Goal: Task Accomplishment & Management: Manage account settings

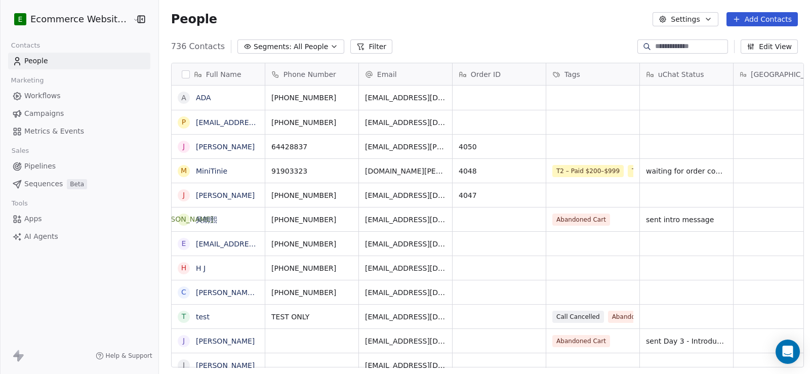
scroll to position [8, 8]
click at [655, 44] on input at bounding box center [690, 46] width 71 height 10
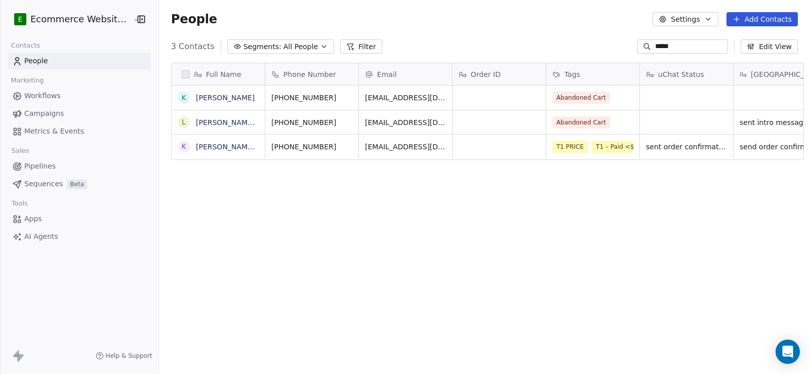
scroll to position [322, 650]
type input "*****"
click at [234, 144] on link "[PERSON_NAME] Man [PERSON_NAME]" at bounding box center [264, 147] width 137 height 8
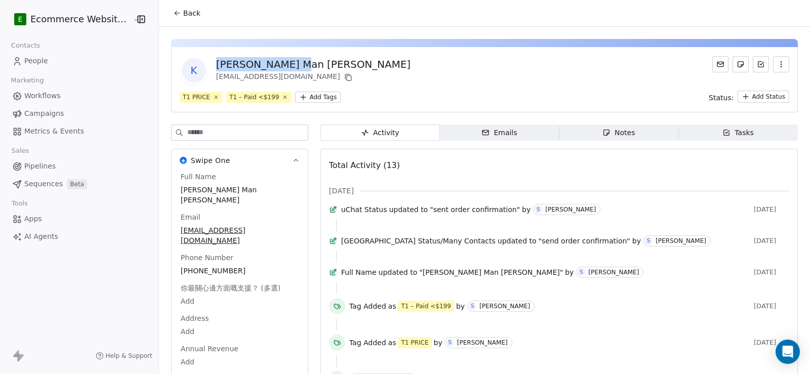
drag, startPoint x: 286, startPoint y: 64, endPoint x: 212, endPoint y: 60, distance: 74.5
click at [216, 60] on div "[PERSON_NAME] Man [PERSON_NAME]" at bounding box center [313, 64] width 194 height 14
copy div "[PERSON_NAME] Man [PERSON_NAME]"
click at [181, 5] on button "Back" at bounding box center [186, 13] width 39 height 18
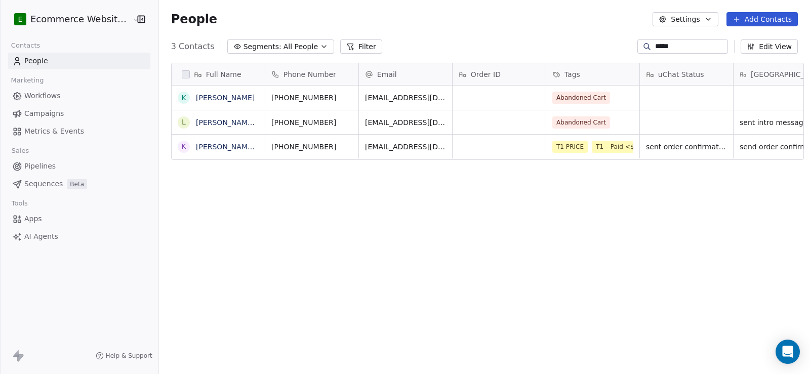
scroll to position [322, 650]
drag, startPoint x: 668, startPoint y: 49, endPoint x: 609, endPoint y: 46, distance: 58.8
click at [610, 46] on div "3 Contacts Segments: All People Filter ***** Edit View" at bounding box center [484, 46] width 651 height 16
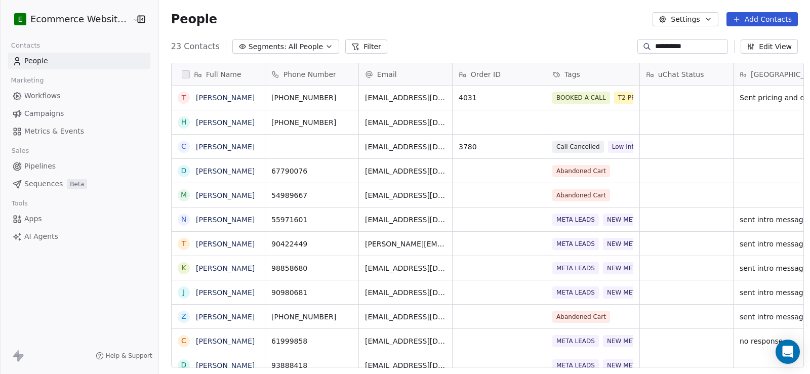
type input "**********"
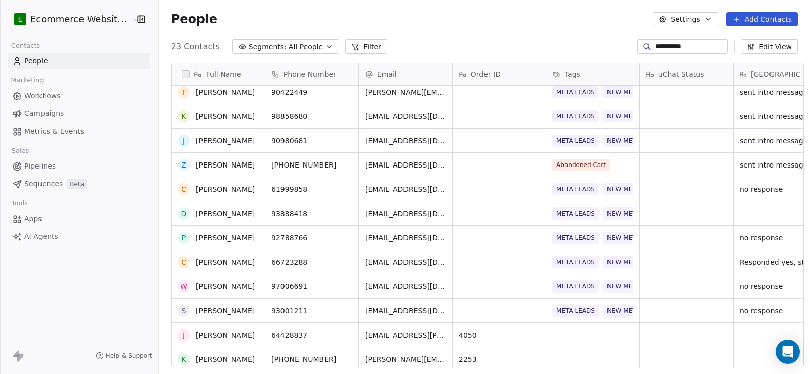
scroll to position [202, 0]
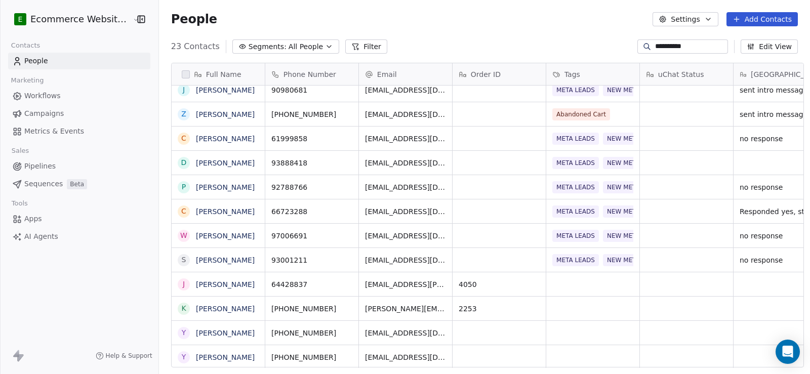
click at [349, 44] on button "Filter" at bounding box center [366, 46] width 42 height 14
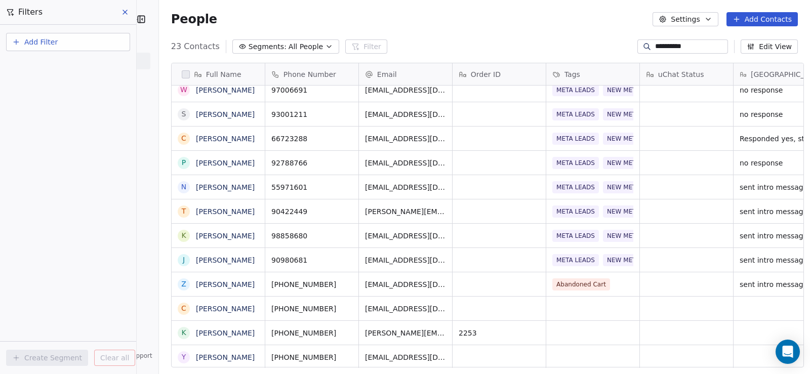
click at [69, 46] on button "Add Filter" at bounding box center [68, 42] width 124 height 18
click at [71, 65] on span "Contact properties" at bounding box center [50, 66] width 66 height 11
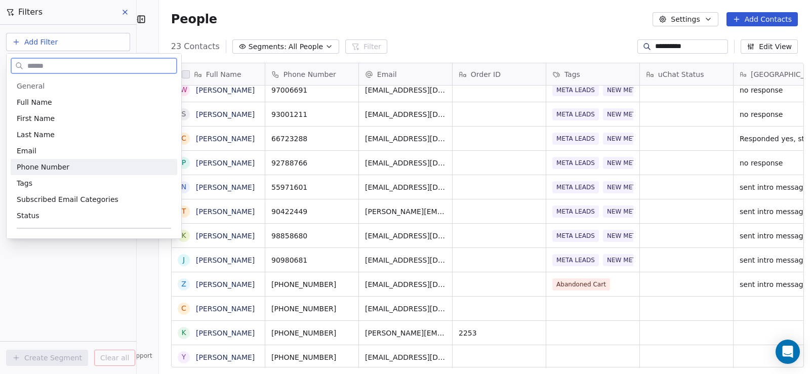
click at [47, 167] on span "Phone Number" at bounding box center [43, 167] width 53 height 10
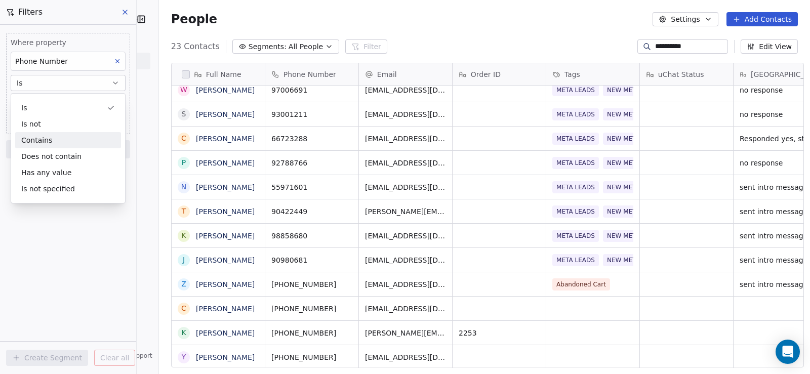
click at [56, 139] on div "Contains" at bounding box center [68, 140] width 106 height 16
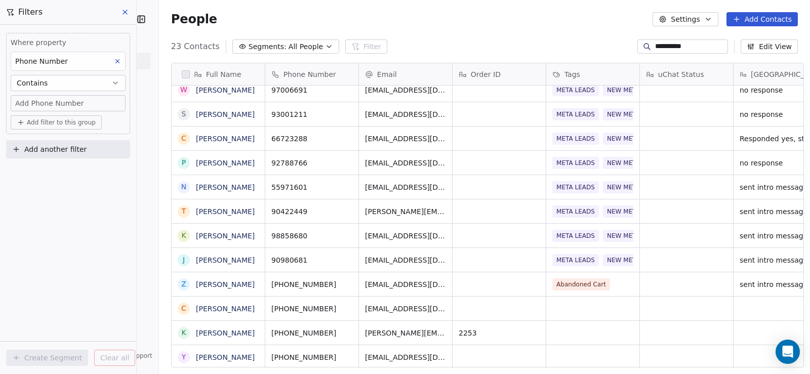
click at [57, 99] on span "Add Phone Number" at bounding box center [49, 103] width 69 height 10
type input "********"
click at [65, 189] on html "**********" at bounding box center [405, 187] width 810 height 374
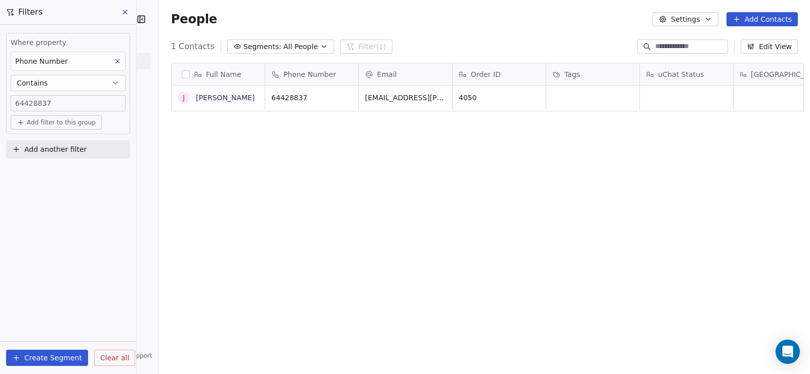
scroll to position [322, 650]
click at [261, 99] on button "grid" at bounding box center [267, 96] width 12 height 12
click at [234, 99] on div "[PERSON_NAME]" at bounding box center [226, 98] width 108 height 24
click at [230, 98] on span "[PERSON_NAME]" at bounding box center [225, 98] width 59 height 10
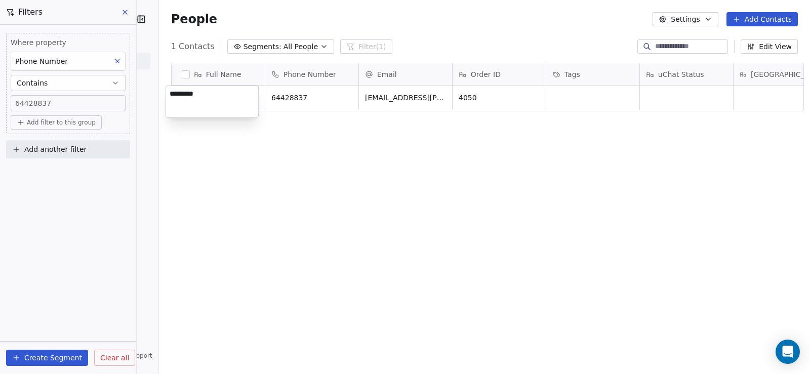
type textarea "**********"
click at [322, 255] on html "**********" at bounding box center [405, 187] width 810 height 374
click at [202, 97] on link "[PERSON_NAME]" at bounding box center [225, 98] width 59 height 8
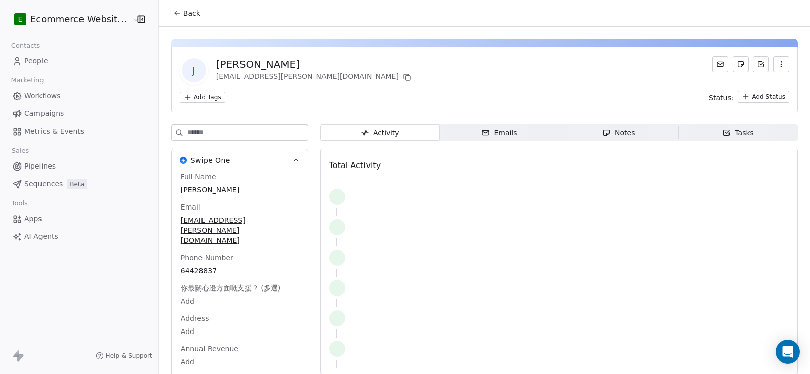
click at [603, 137] on div "Notes" at bounding box center [618, 133] width 32 height 11
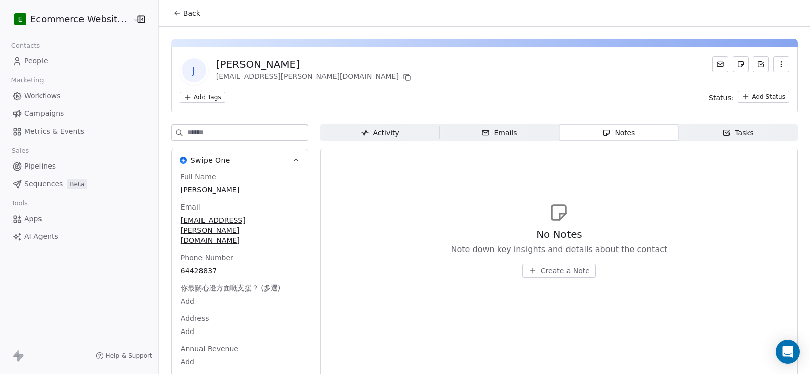
click at [369, 133] on div "Activity" at bounding box center [380, 133] width 38 height 11
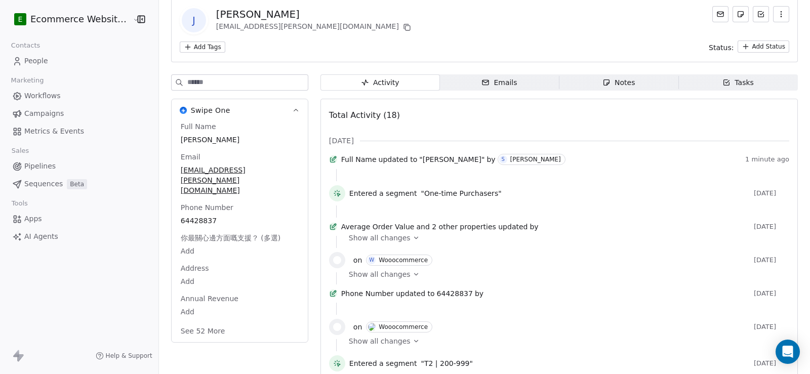
scroll to position [51, 0]
click at [622, 84] on div "Notes" at bounding box center [618, 82] width 32 height 11
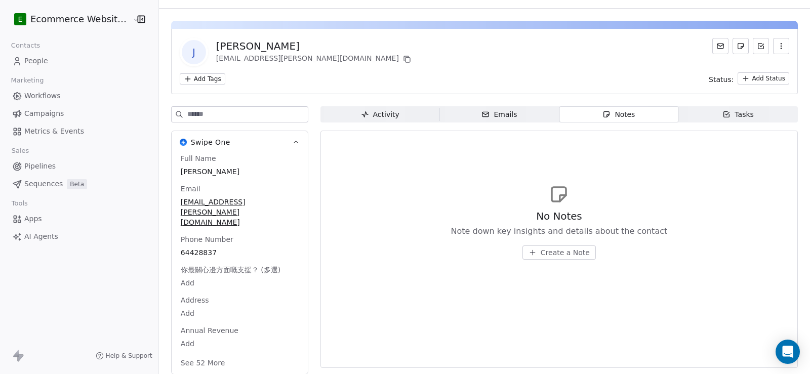
click at [368, 112] on div "Activity" at bounding box center [380, 114] width 38 height 11
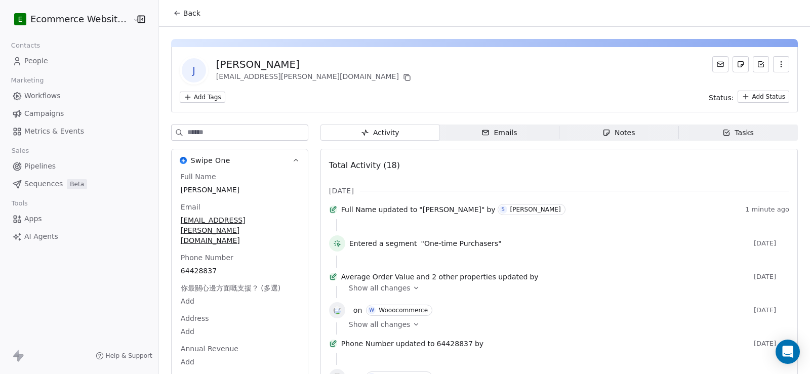
click at [630, 124] on span "Notes Notes" at bounding box center [618, 132] width 119 height 16
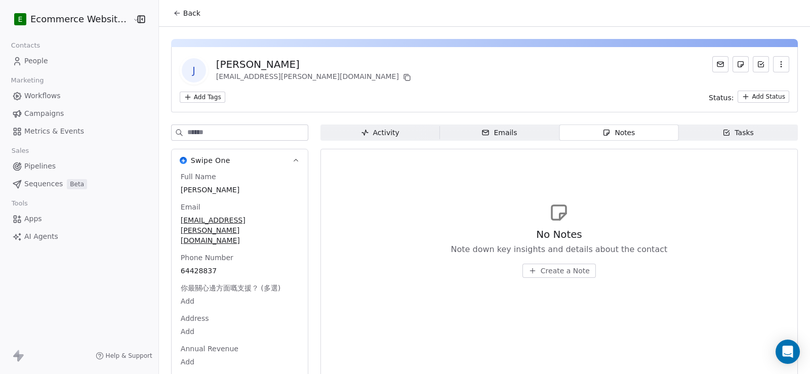
click at [574, 268] on span "Create a Note" at bounding box center [565, 271] width 49 height 10
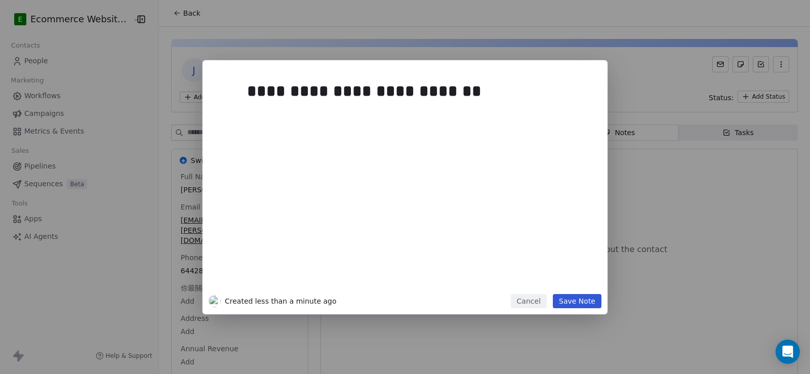
click at [592, 301] on button "Save Note" at bounding box center [577, 301] width 49 height 14
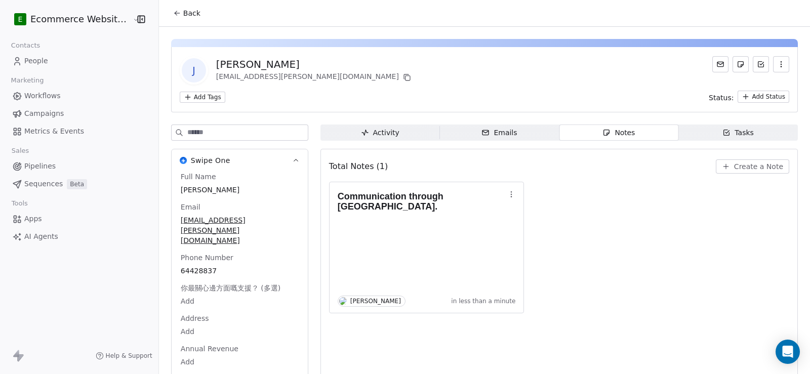
click at [183, 13] on span "Back" at bounding box center [191, 13] width 17 height 10
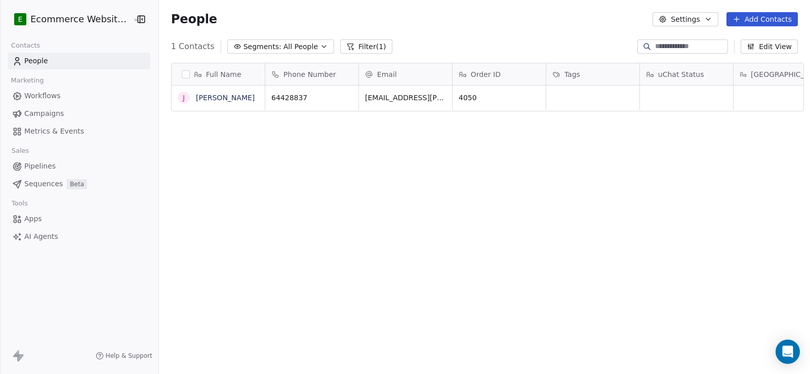
scroll to position [322, 650]
click at [655, 45] on input at bounding box center [690, 46] width 71 height 10
drag, startPoint x: 392, startPoint y: 145, endPoint x: 385, endPoint y: 138, distance: 10.7
click at [392, 145] on div "Full Name [PERSON_NAME] Phone Number Email Order ID Tags uChat Status [GEOGRAPH…" at bounding box center [484, 219] width 651 height 329
click at [340, 97] on button "grid" at bounding box center [346, 96] width 12 height 12
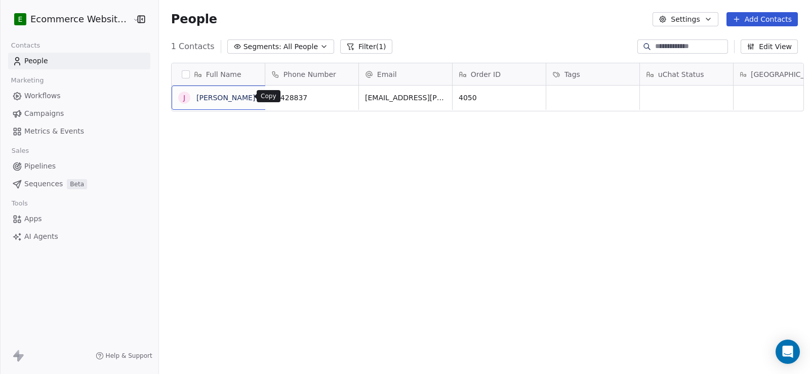
click at [263, 93] on icon "grid" at bounding box center [267, 96] width 8 height 8
click at [218, 99] on link "[PERSON_NAME]" at bounding box center [225, 98] width 59 height 8
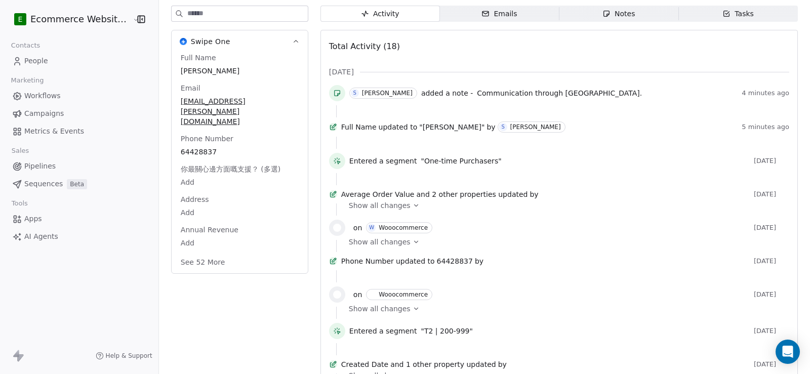
scroll to position [152, 0]
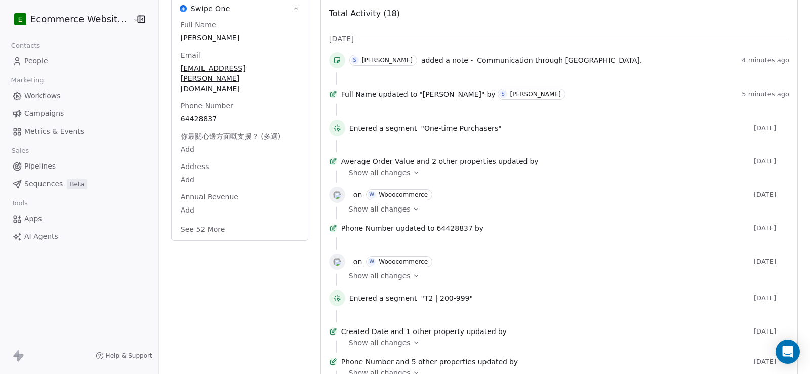
click at [391, 214] on span "Show all changes" at bounding box center [380, 209] width 62 height 10
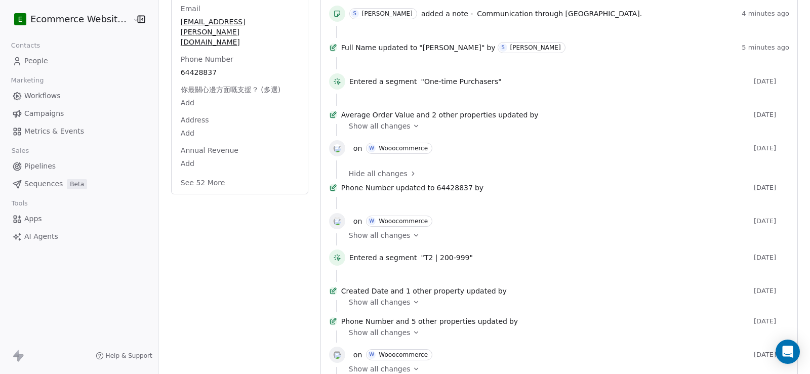
scroll to position [202, 0]
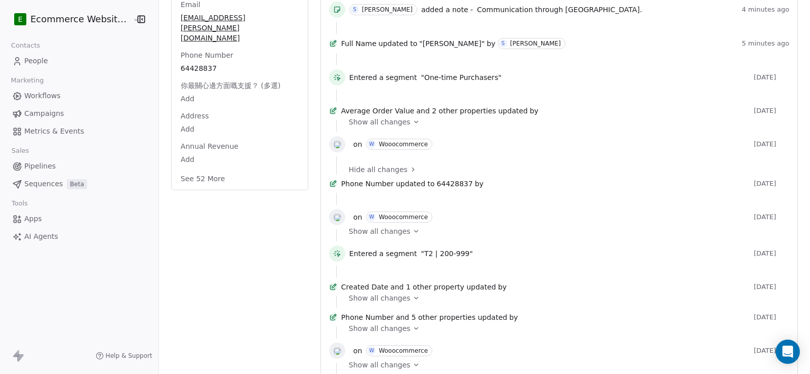
click at [384, 236] on span "Show all changes" at bounding box center [380, 231] width 62 height 10
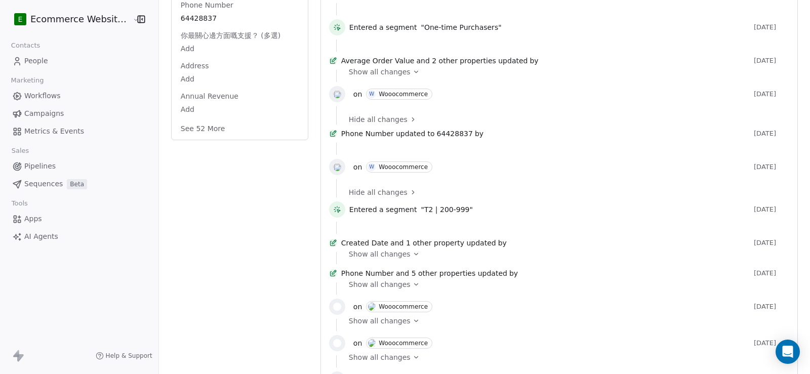
scroll to position [253, 0]
drag, startPoint x: 411, startPoint y: 227, endPoint x: 452, endPoint y: 226, distance: 40.5
click at [452, 214] on span ""T2 | 200-999"" at bounding box center [447, 209] width 52 height 10
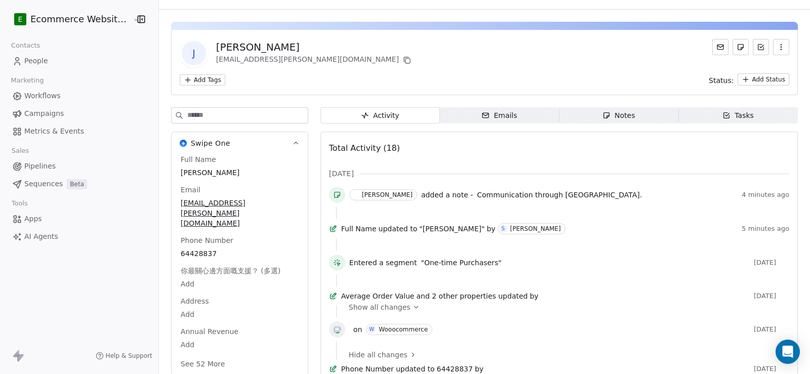
scroll to position [0, 0]
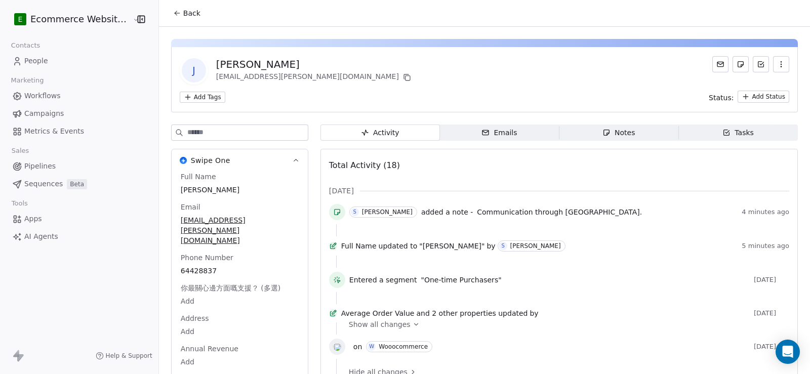
click at [198, 94] on html "E Ecommerce Website Builder Contacts People Marketing Workflows Campaigns Metri…" at bounding box center [405, 187] width 810 height 374
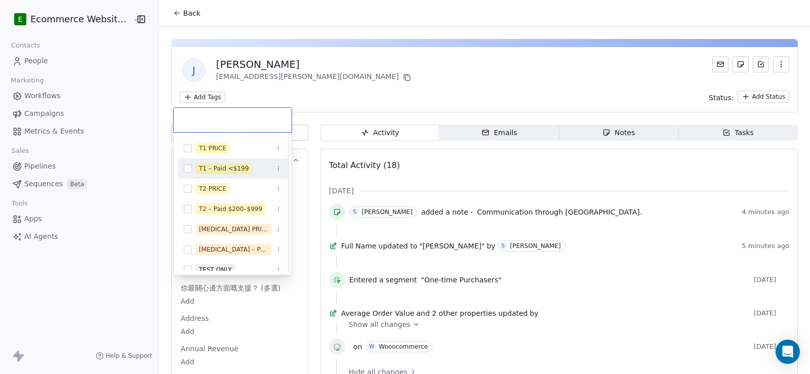
scroll to position [405, 0]
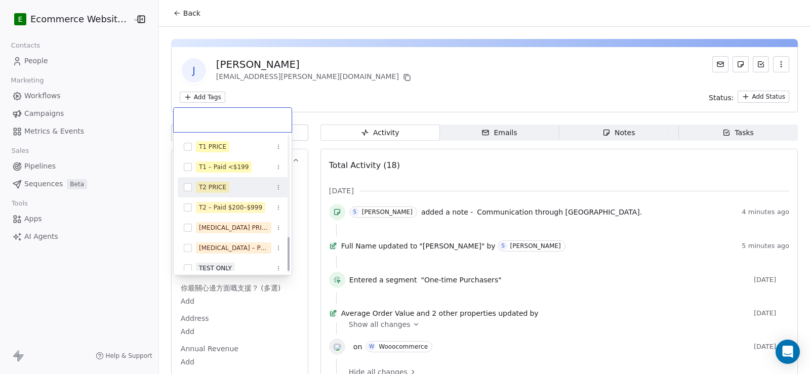
click at [217, 194] on div "T2 PRICE" at bounding box center [233, 187] width 110 height 16
click at [217, 201] on div "T2 – Paid $200–$999" at bounding box center [233, 207] width 110 height 16
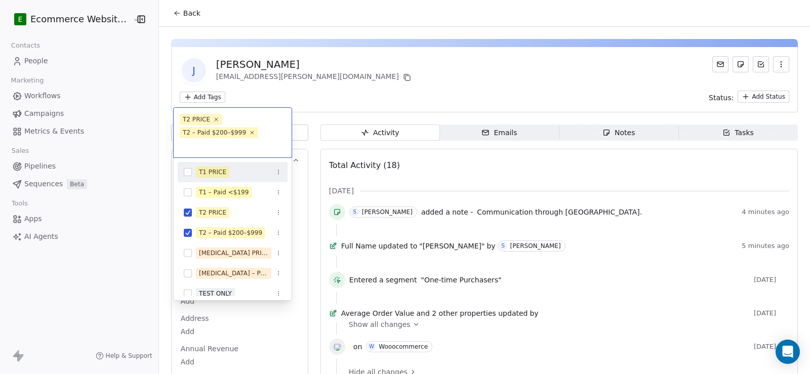
click at [393, 91] on html "E Ecommerce Website Builder Contacts People Marketing Workflows Campaigns Metri…" at bounding box center [405, 187] width 810 height 374
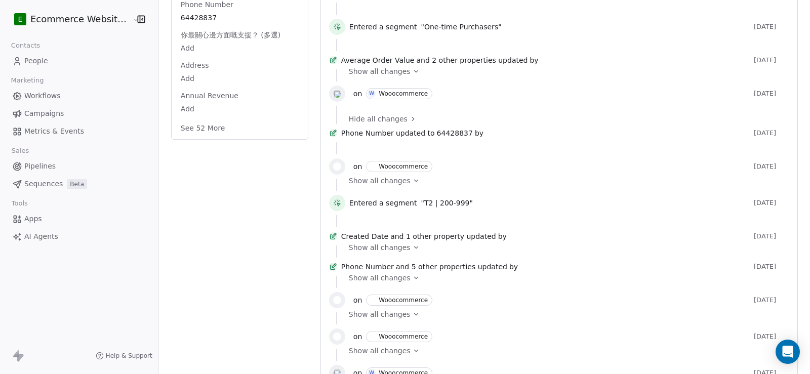
scroll to position [304, 0]
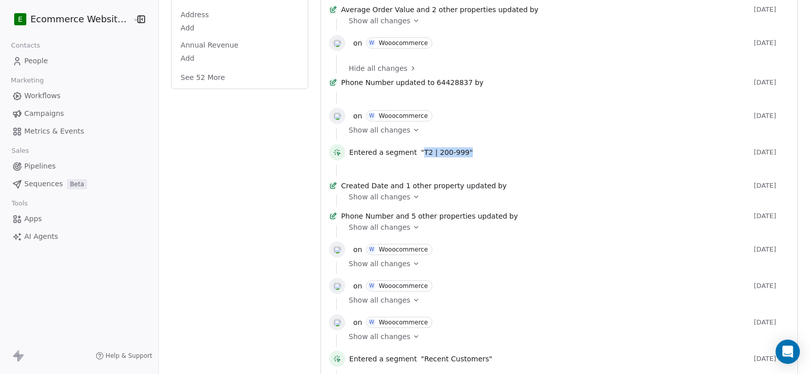
drag, startPoint x: 411, startPoint y: 169, endPoint x: 455, endPoint y: 169, distance: 43.5
click at [455, 157] on div "Entered a segment "T2 | 200-999"" at bounding box center [549, 152] width 400 height 10
click at [385, 73] on span "Hide all changes" at bounding box center [378, 68] width 59 height 10
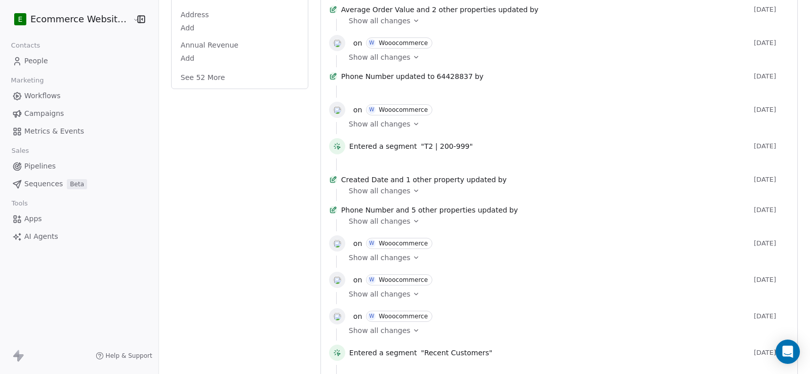
click at [377, 129] on span "Show all changes" at bounding box center [380, 124] width 62 height 10
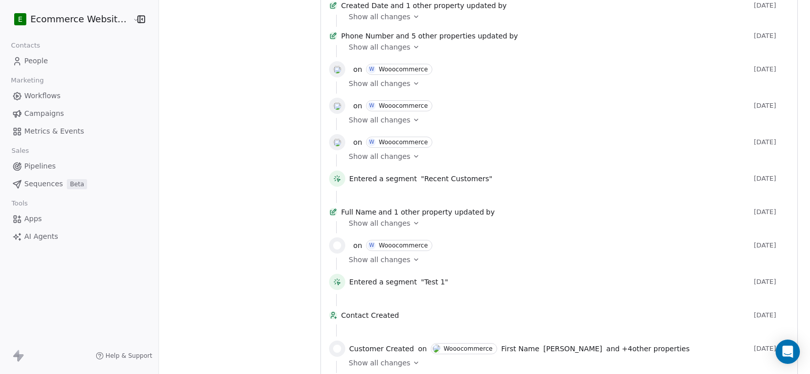
scroll to position [531, 0]
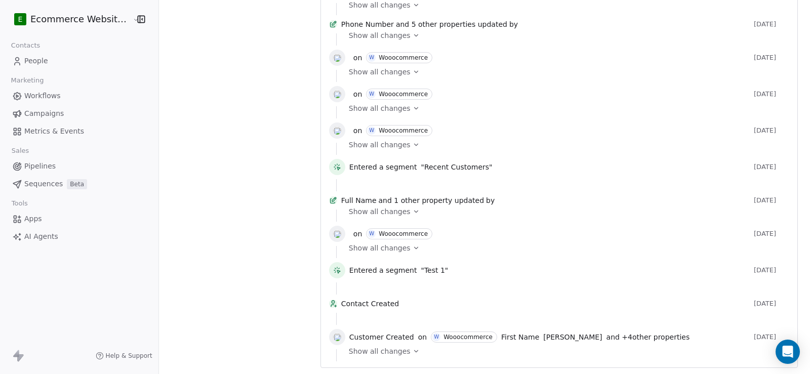
click at [381, 243] on span "Show all changes" at bounding box center [380, 248] width 62 height 10
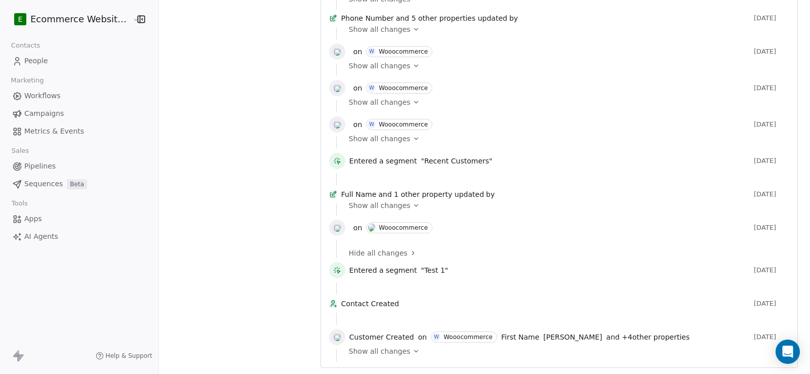
scroll to position [537, 0]
click at [386, 134] on span "Show all changes" at bounding box center [380, 139] width 62 height 10
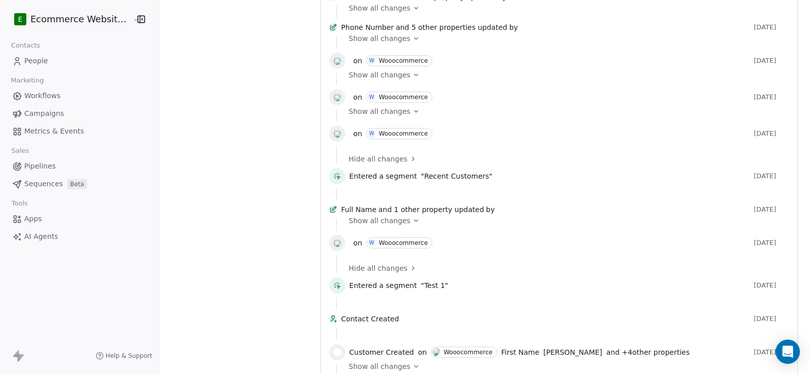
scroll to position [436, 0]
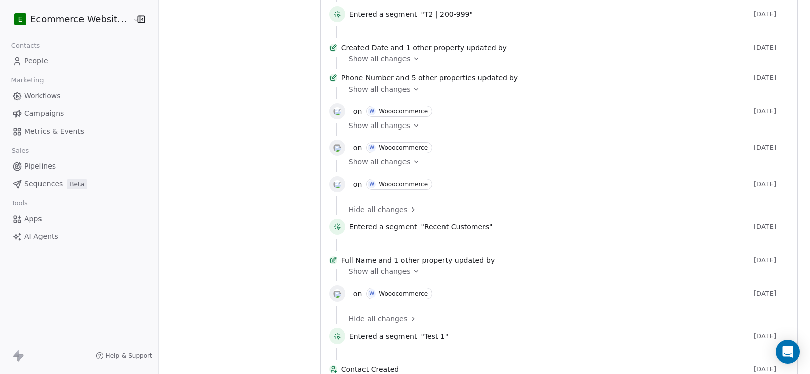
click at [396, 123] on div "on W Wooocommerce [DATE]" at bounding box center [559, 113] width 460 height 20
click at [396, 131] on span "Show all changes" at bounding box center [380, 125] width 62 height 10
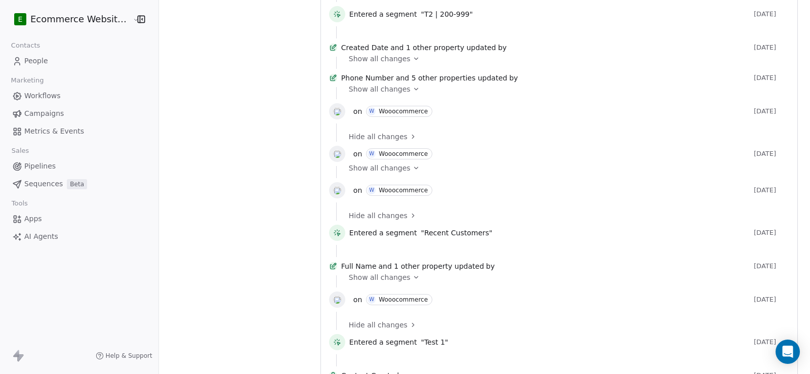
click at [393, 173] on span "Show all changes" at bounding box center [380, 168] width 62 height 10
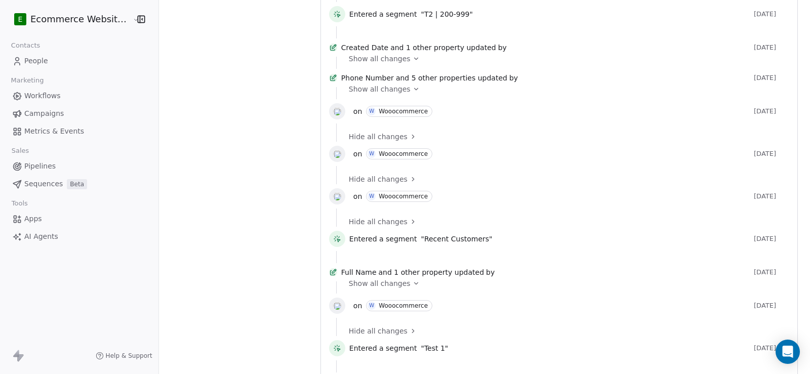
click at [389, 94] on span "Show all changes" at bounding box center [380, 89] width 62 height 10
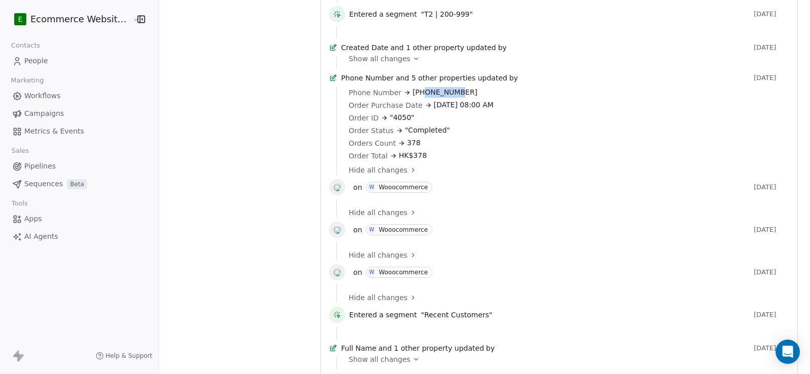
drag, startPoint x: 415, startPoint y: 123, endPoint x: 449, endPoint y: 123, distance: 34.4
click at [449, 98] on span "[PHONE_NUMBER]" at bounding box center [444, 92] width 65 height 11
click at [413, 98] on span "[PHONE_NUMBER]" at bounding box center [444, 92] width 65 height 11
drag, startPoint x: 428, startPoint y: 121, endPoint x: 456, endPoint y: 121, distance: 28.3
click at [456, 98] on div "Phone Number [PHONE_NUMBER]" at bounding box center [565, 92] width 433 height 11
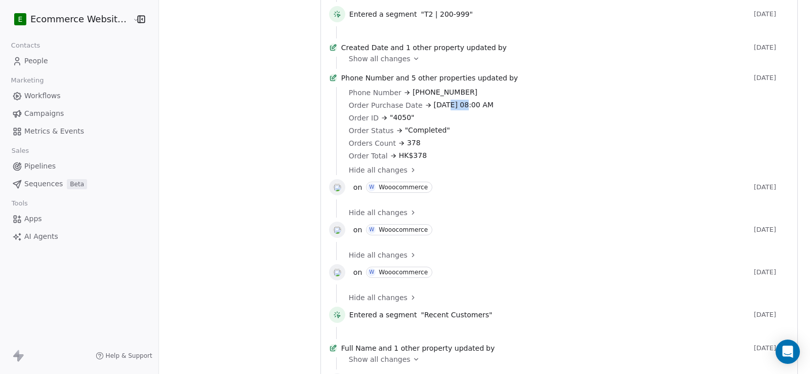
drag, startPoint x: 435, startPoint y: 135, endPoint x: 450, endPoint y: 135, distance: 15.2
click at [450, 110] on span "[DATE] 08:00 AM" at bounding box center [464, 105] width 60 height 11
click at [382, 123] on div "Order ID "4050"" at bounding box center [565, 117] width 433 height 11
click at [390, 123] on span ""4050"" at bounding box center [402, 117] width 25 height 11
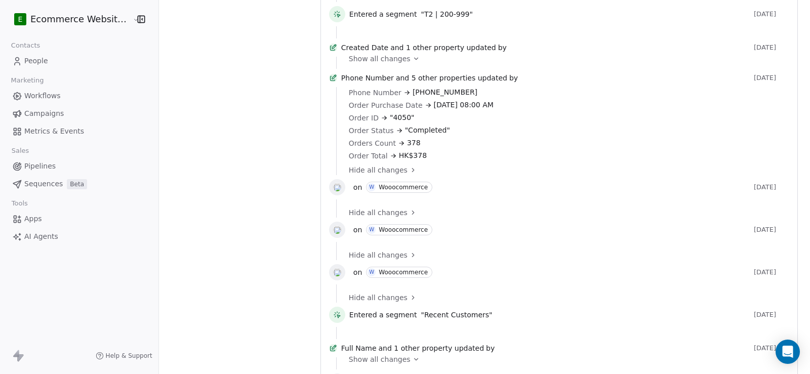
click at [414, 136] on span ""Completed"" at bounding box center [427, 130] width 45 height 11
click at [407, 148] on span "378" at bounding box center [414, 143] width 14 height 11
click at [405, 161] on span "HK$378" at bounding box center [413, 155] width 28 height 11
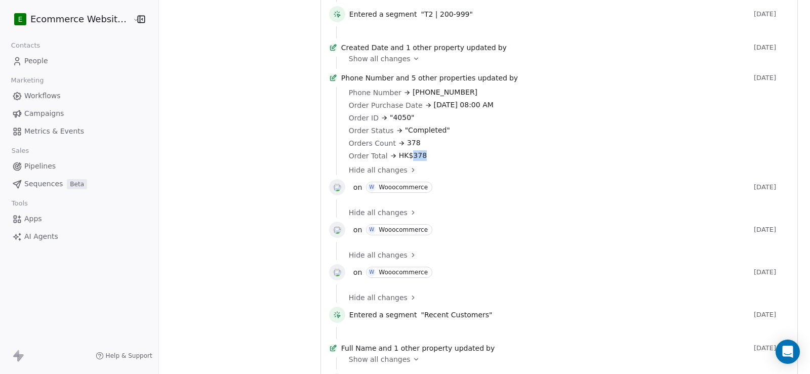
scroll to position [385, 0]
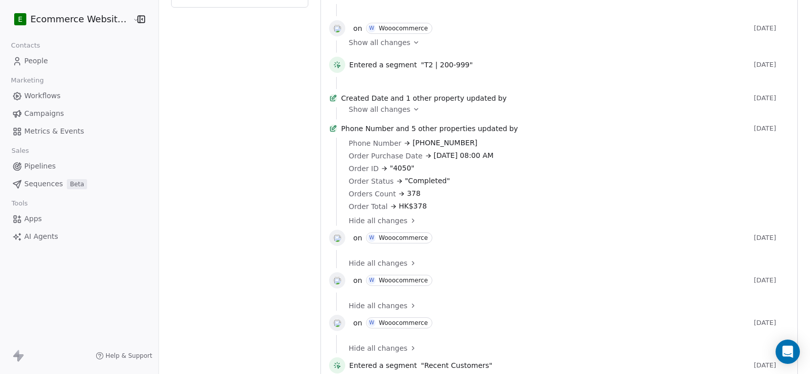
click at [406, 161] on span "Order Purchase Date" at bounding box center [386, 156] width 74 height 10
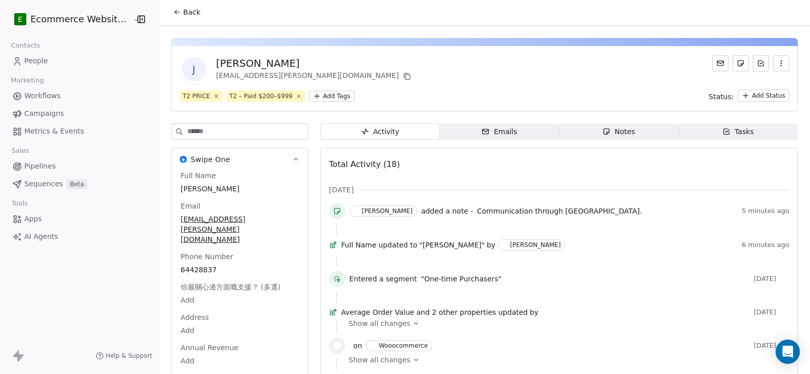
scroll to position [0, 0]
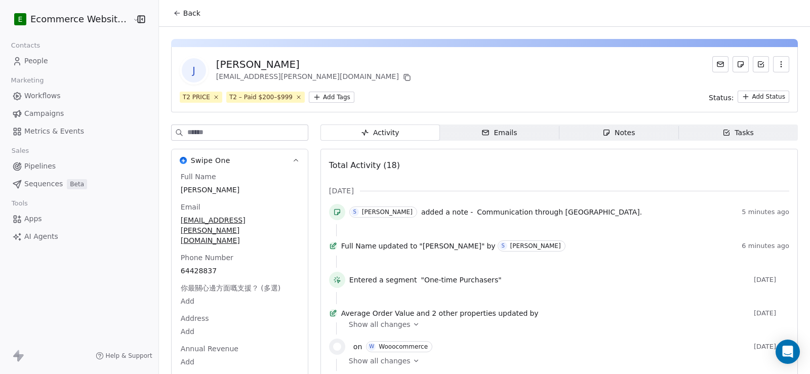
click at [602, 131] on icon "button" at bounding box center [606, 133] width 8 height 8
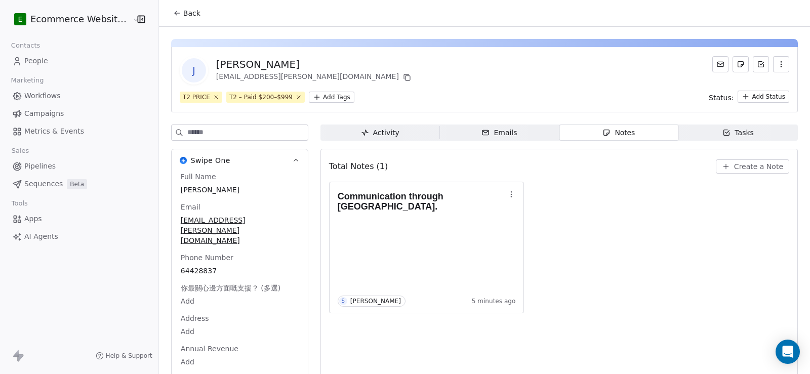
click at [730, 130] on div "Tasks" at bounding box center [737, 133] width 31 height 11
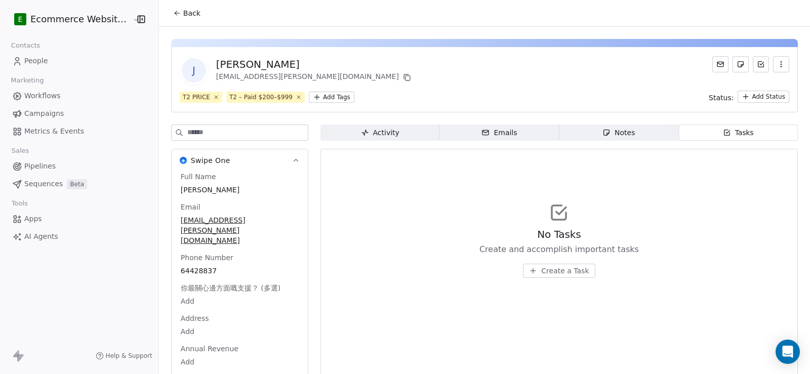
click at [567, 269] on span "Create a Task" at bounding box center [565, 271] width 48 height 10
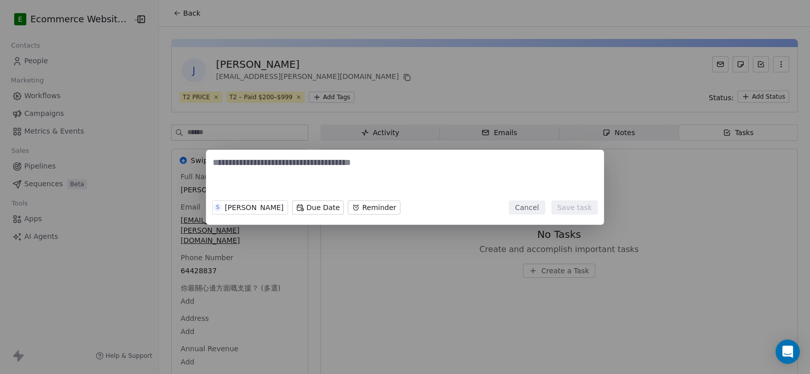
click at [434, 162] on textarea at bounding box center [405, 175] width 385 height 39
type textarea "**********"
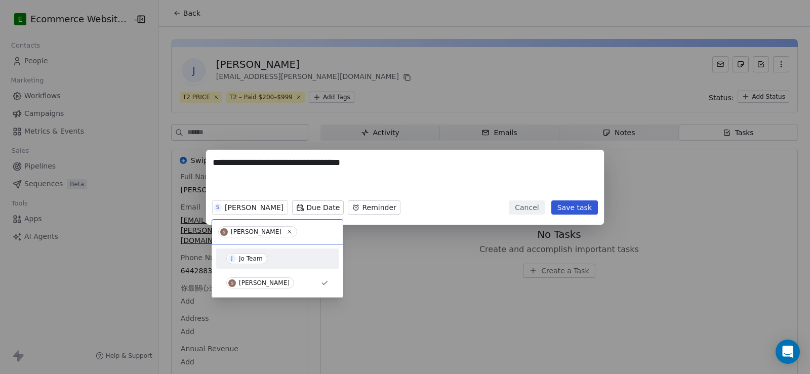
click at [251, 259] on div "Jo Team" at bounding box center [251, 258] width 24 height 7
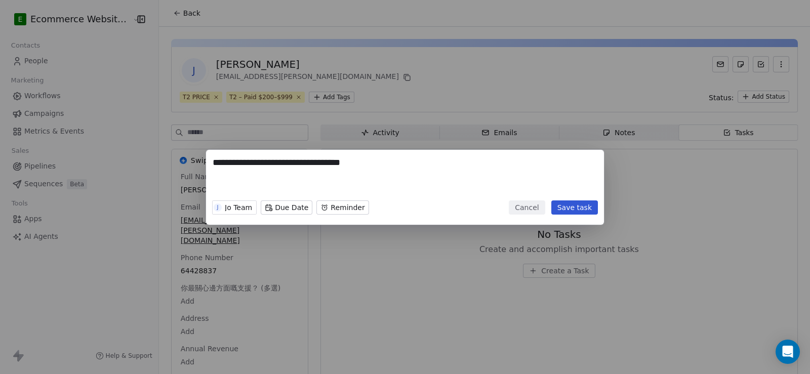
click at [593, 210] on button "Save task" at bounding box center [574, 207] width 47 height 14
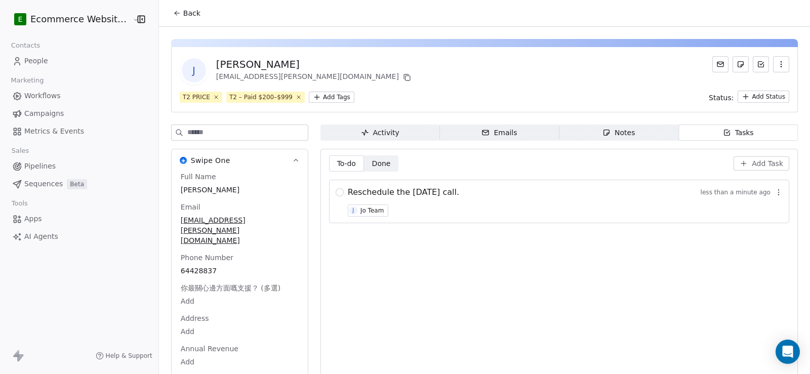
click at [377, 135] on div "Activity" at bounding box center [380, 133] width 38 height 11
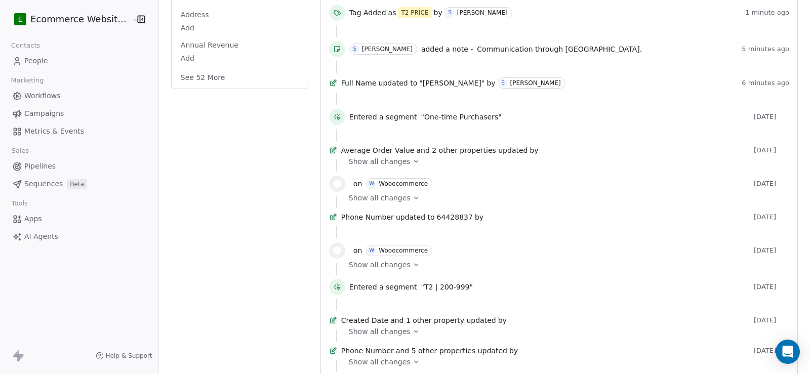
scroll to position [354, 0]
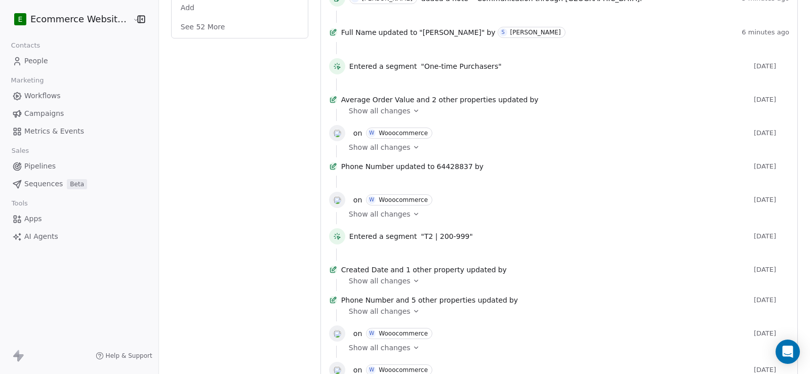
click at [397, 219] on span "Show all changes" at bounding box center [380, 214] width 62 height 10
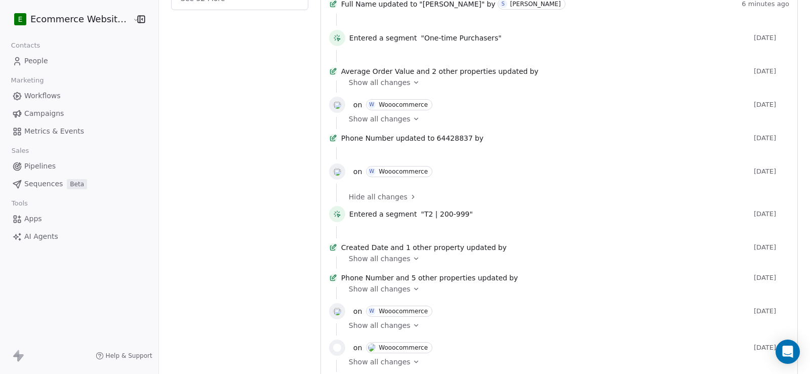
scroll to position [405, 0]
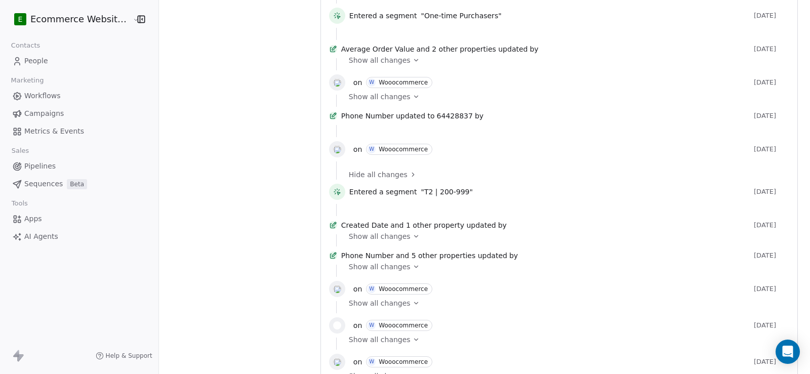
click at [392, 241] on span "Show all changes" at bounding box center [380, 236] width 62 height 10
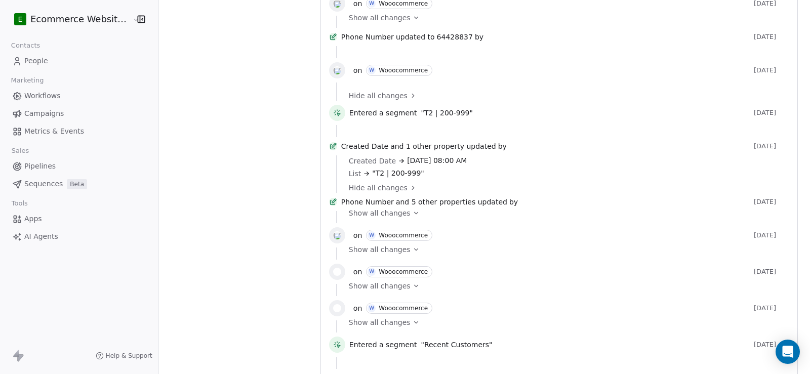
scroll to position [506, 0]
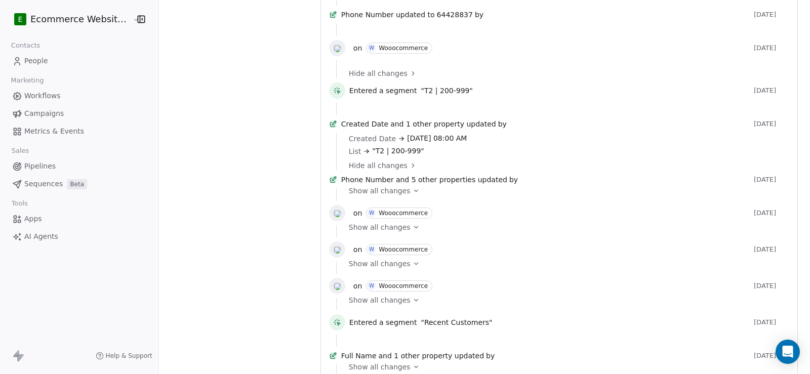
click at [387, 201] on div "Show all changes" at bounding box center [565, 195] width 433 height 12
click at [392, 196] on span "Show all changes" at bounding box center [380, 191] width 62 height 10
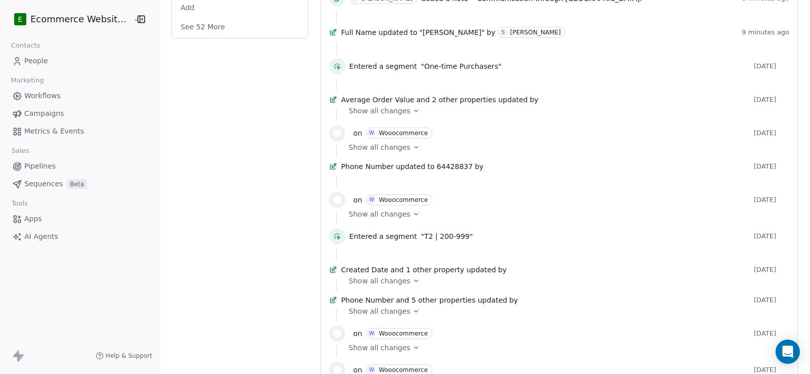
scroll to position [405, 0]
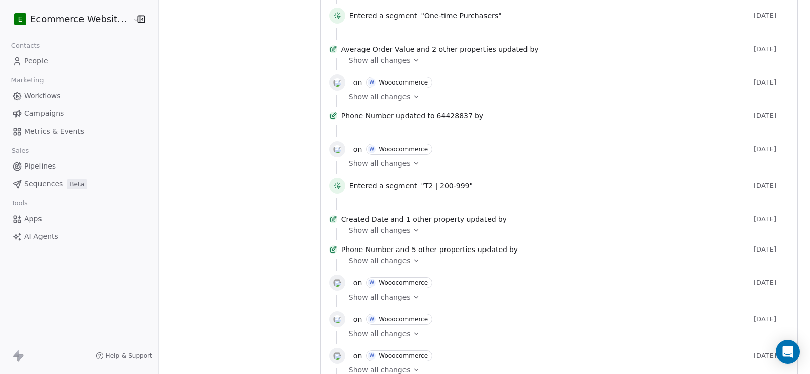
click at [392, 65] on span "Show all changes" at bounding box center [380, 60] width 62 height 10
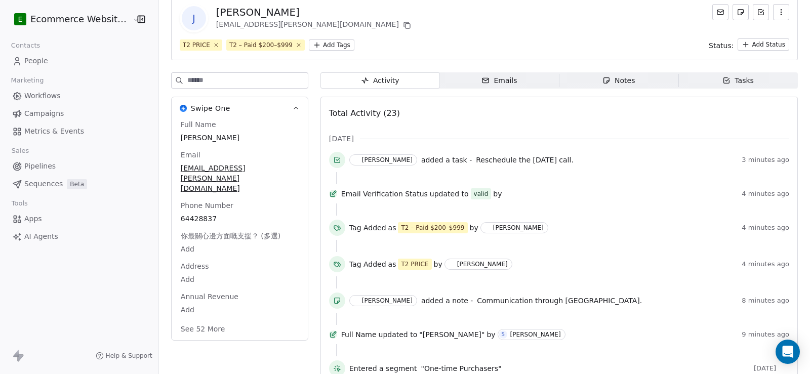
scroll to position [0, 0]
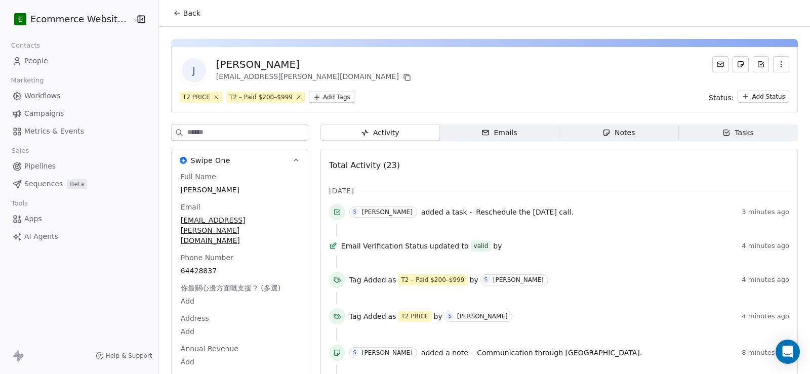
click at [730, 136] on div "Tasks" at bounding box center [737, 133] width 31 height 11
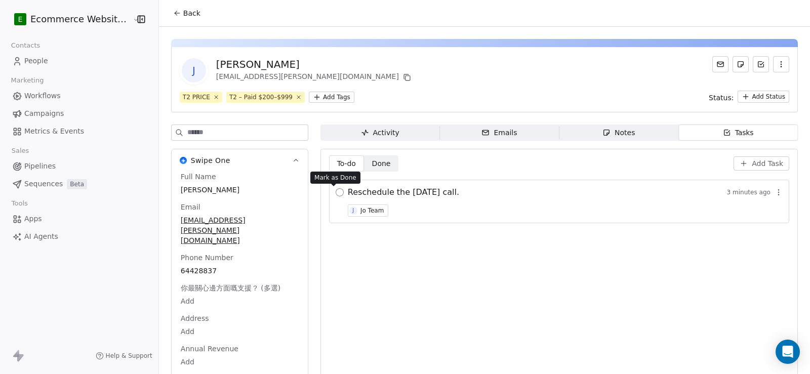
click at [336, 194] on button "button" at bounding box center [340, 192] width 8 height 8
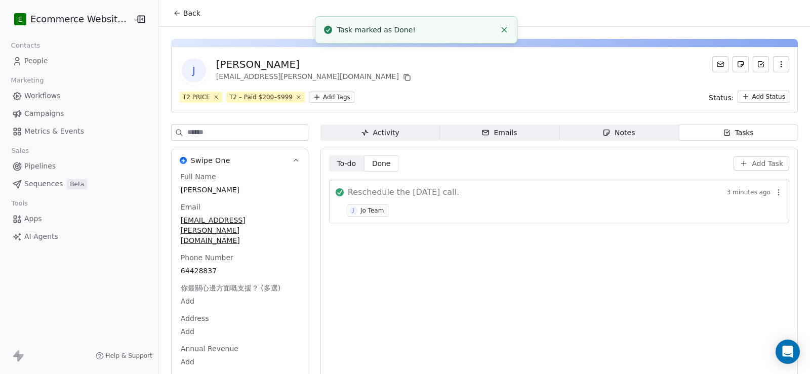
click at [186, 15] on span "Back" at bounding box center [191, 13] width 17 height 10
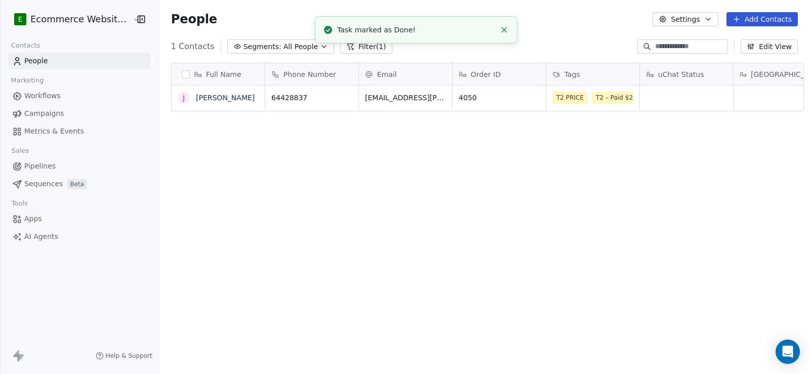
scroll to position [322, 650]
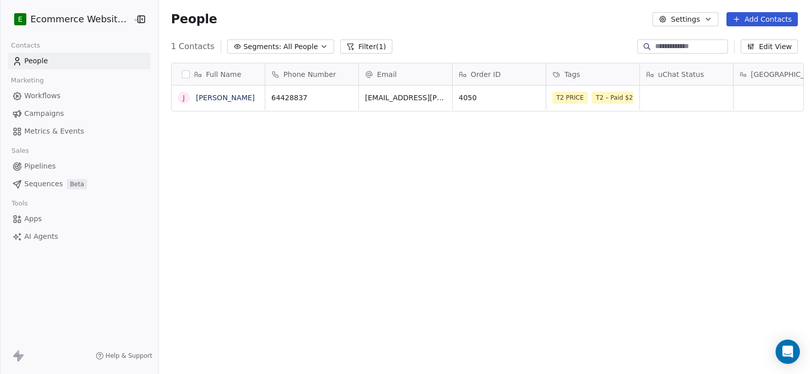
click at [367, 52] on button "Filter (1)" at bounding box center [366, 46] width 52 height 14
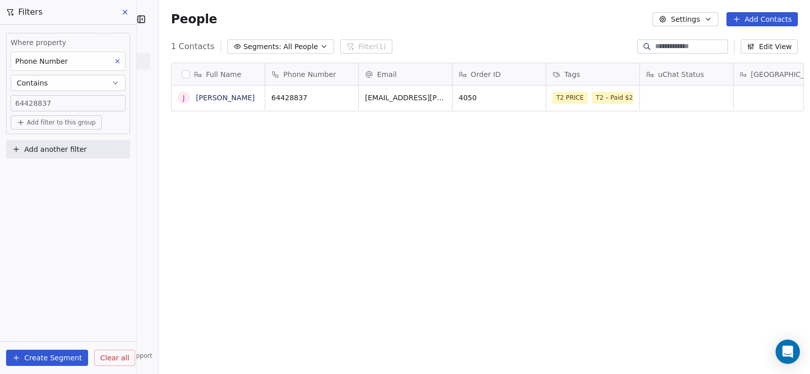
click at [114, 354] on span "Clear all" at bounding box center [114, 358] width 29 height 11
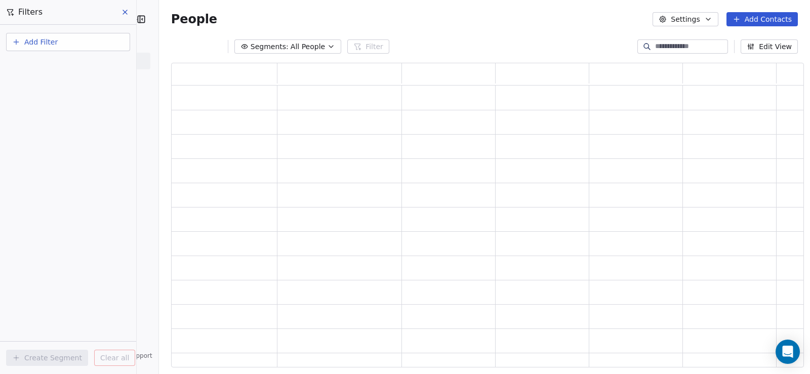
scroll to position [298, 626]
click at [479, 33] on div "People Settings Add Contacts" at bounding box center [484, 19] width 651 height 38
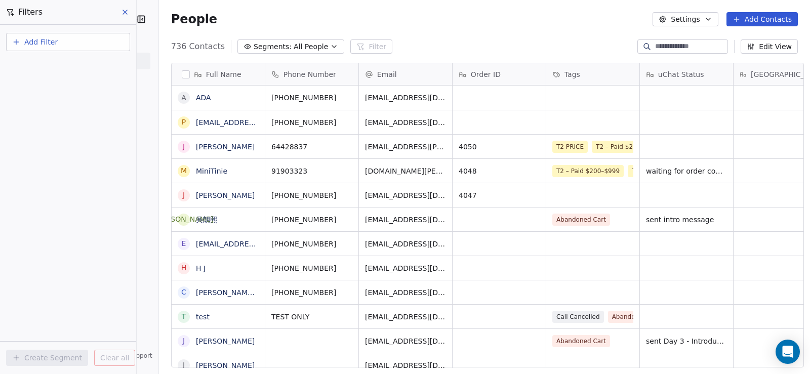
scroll to position [0, 0]
